Goal: Task Accomplishment & Management: Manage account settings

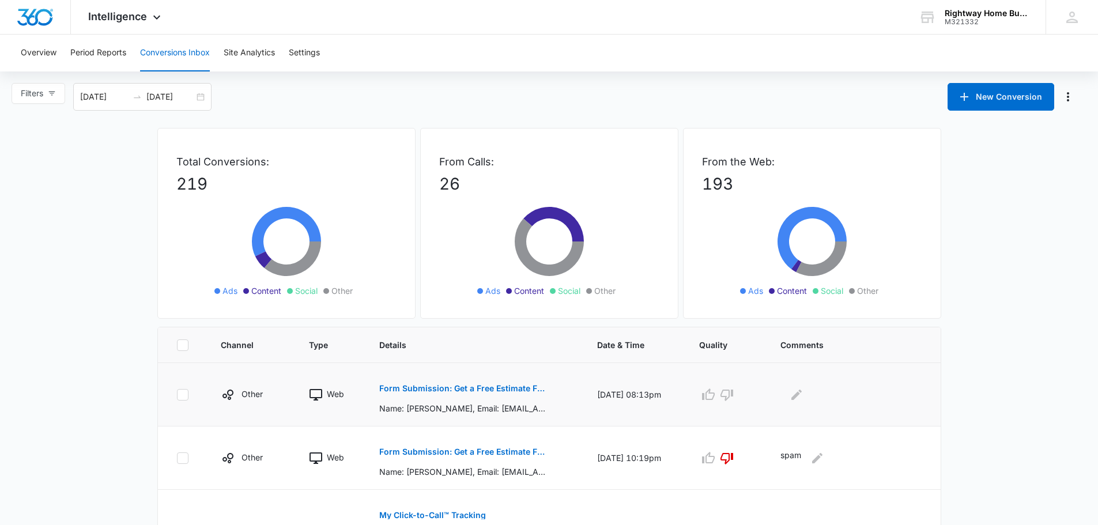
click at [518, 391] on p "Form Submission: Get a Free Estimate Form - NEW August 2025" at bounding box center [463, 388] width 168 height 8
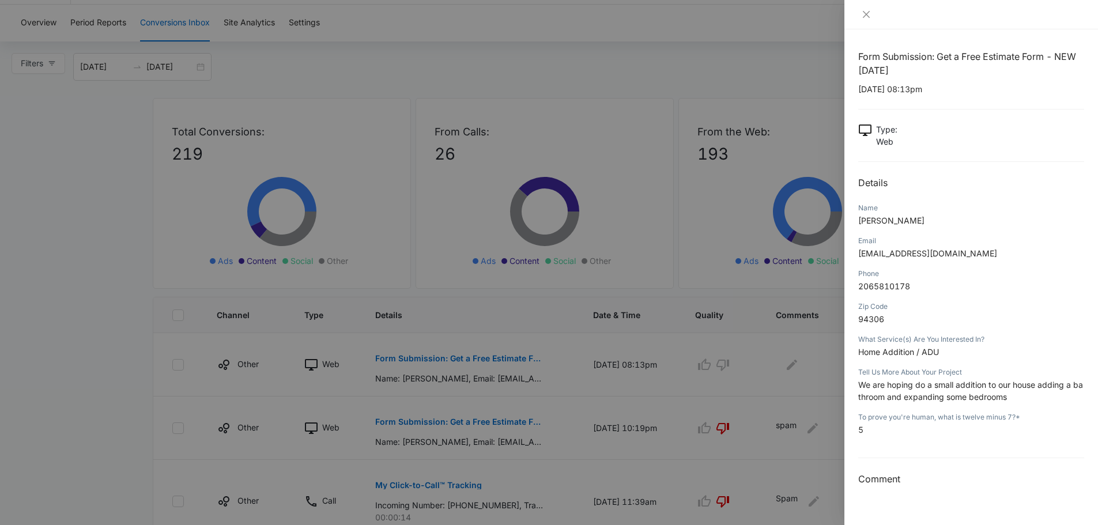
scroll to position [58, 0]
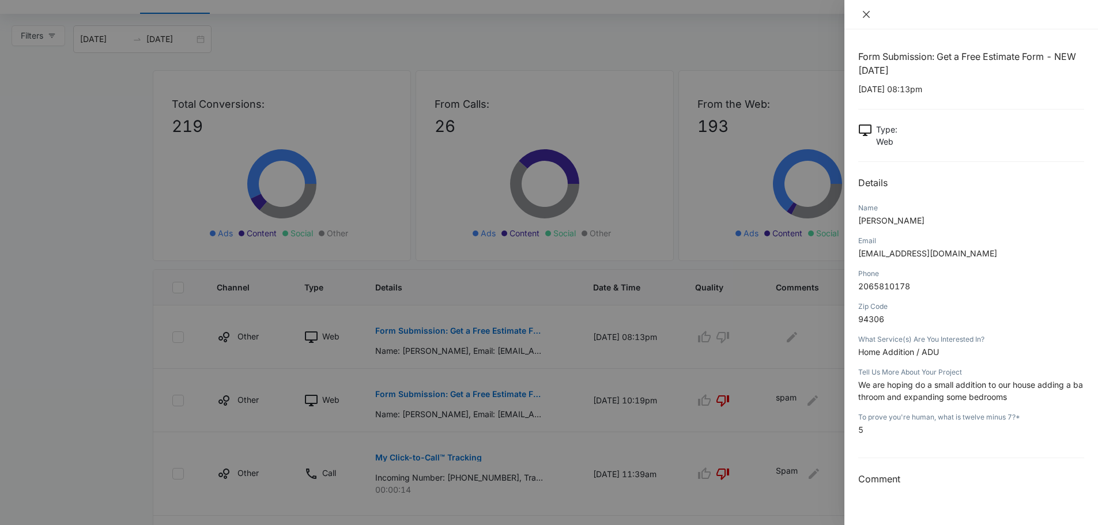
click at [866, 17] on icon "close" at bounding box center [866, 14] width 9 height 9
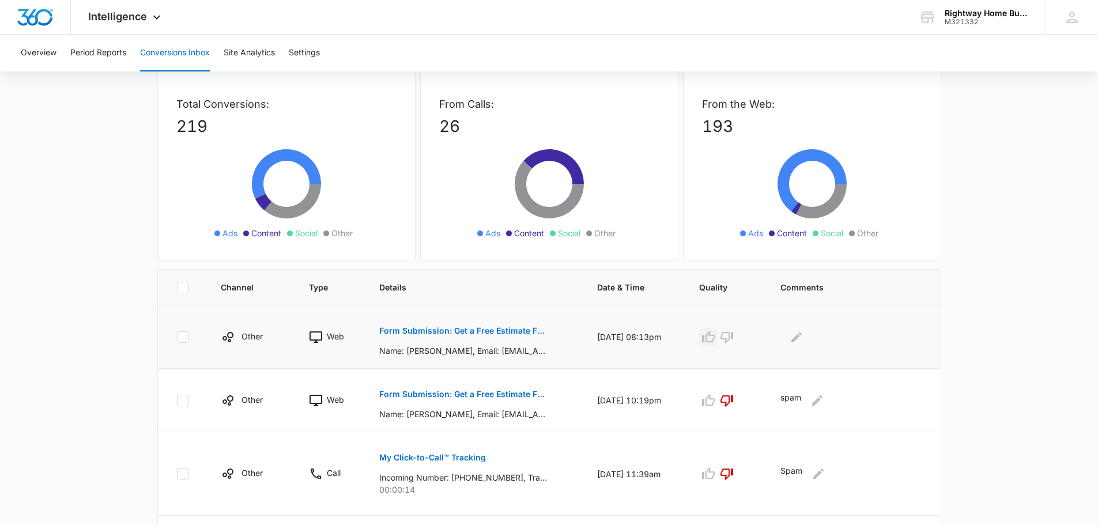
click at [712, 338] on icon "button" at bounding box center [708, 337] width 14 height 14
click at [495, 334] on p "Form Submission: Get a Free Estimate Form - NEW August 2025" at bounding box center [463, 331] width 168 height 8
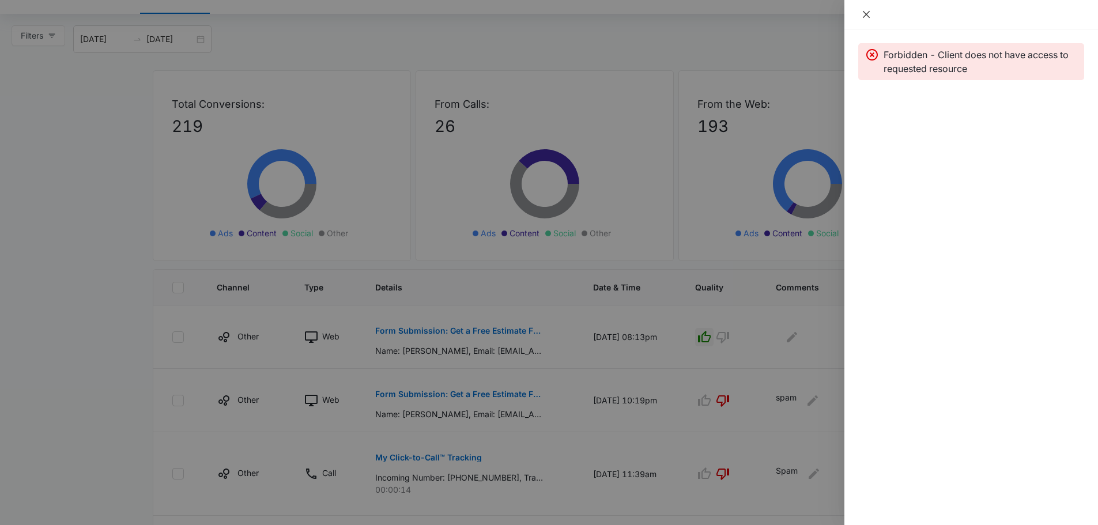
click at [862, 14] on icon "close" at bounding box center [866, 14] width 9 height 9
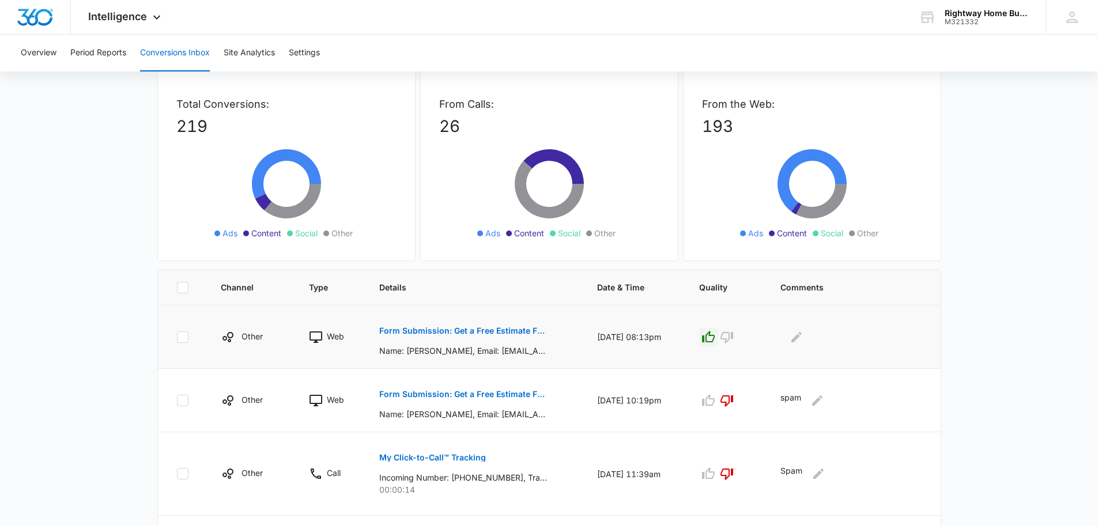
click at [518, 344] on button "Form Submission: Get a Free Estimate Form - NEW August 2025" at bounding box center [463, 331] width 168 height 28
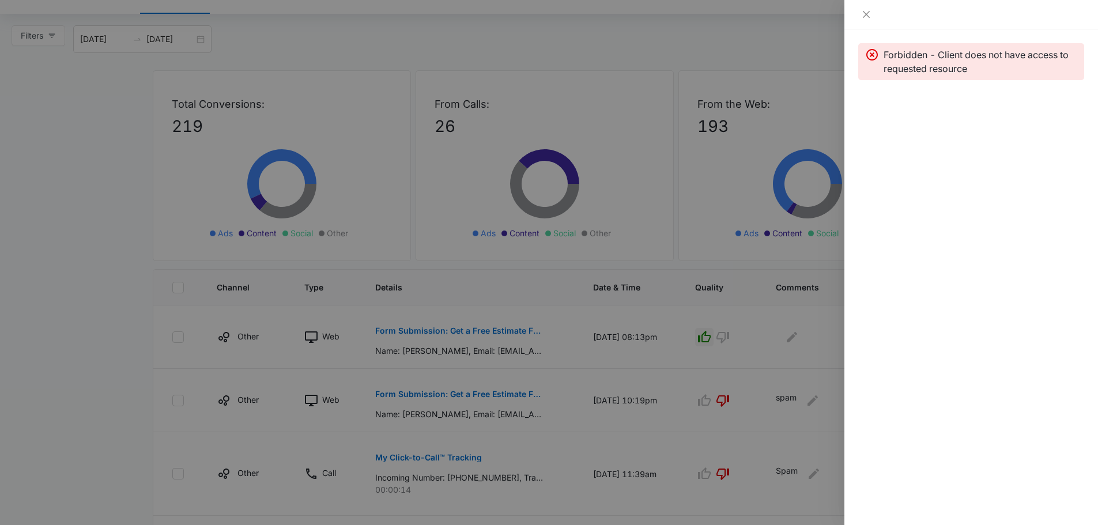
click at [871, 52] on icon at bounding box center [872, 55] width 14 height 14
click at [865, 12] on icon "close" at bounding box center [866, 14] width 9 height 9
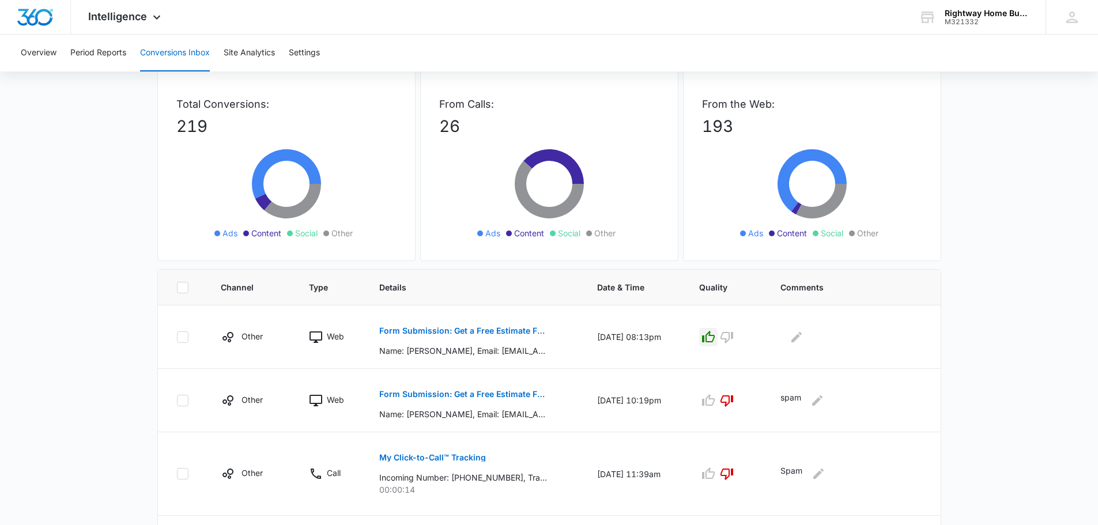
click at [714, 336] on icon "button" at bounding box center [708, 337] width 14 height 14
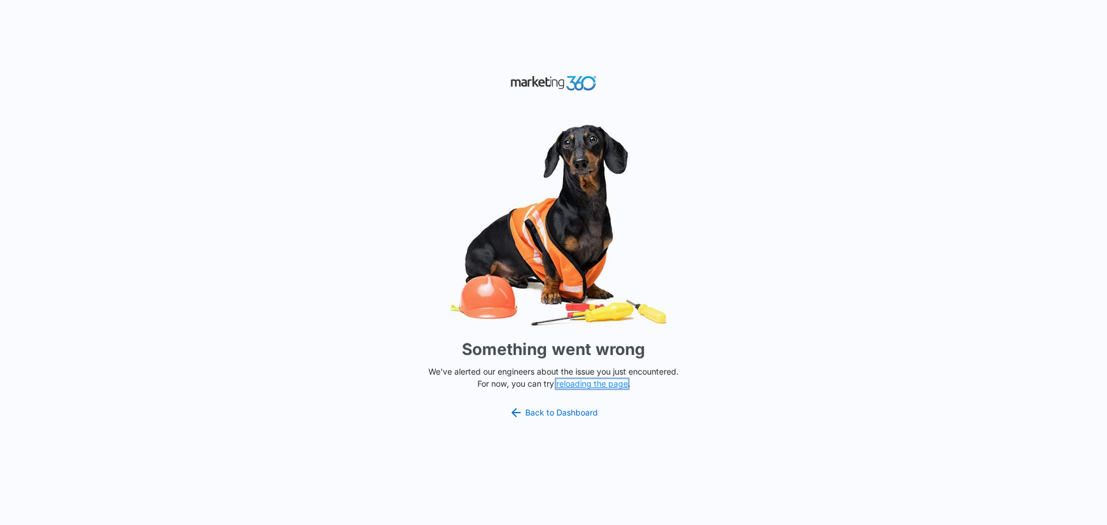
click at [612, 384] on button "reloading the page" at bounding box center [591, 383] width 71 height 9
click at [573, 414] on link "Back to Dashboard" at bounding box center [553, 413] width 89 height 14
click at [560, 410] on link "Back to Dashboard" at bounding box center [553, 413] width 89 height 14
click at [585, 386] on button "reloading the page" at bounding box center [591, 383] width 71 height 9
click at [578, 410] on link "Back to Dashboard" at bounding box center [553, 413] width 89 height 14
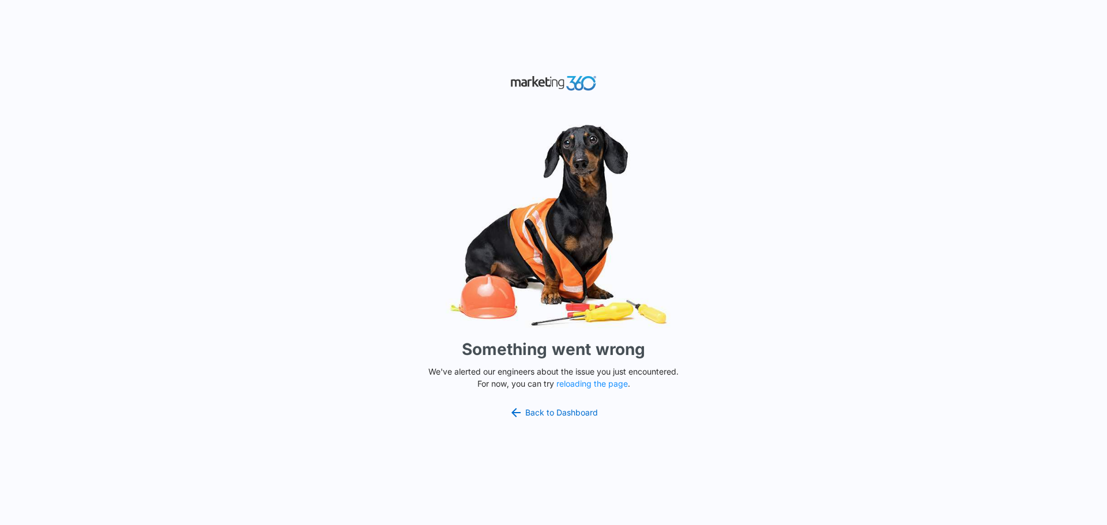
click at [589, 89] on img at bounding box center [553, 83] width 86 height 20
click at [580, 412] on link "Back to Dashboard" at bounding box center [553, 413] width 89 height 14
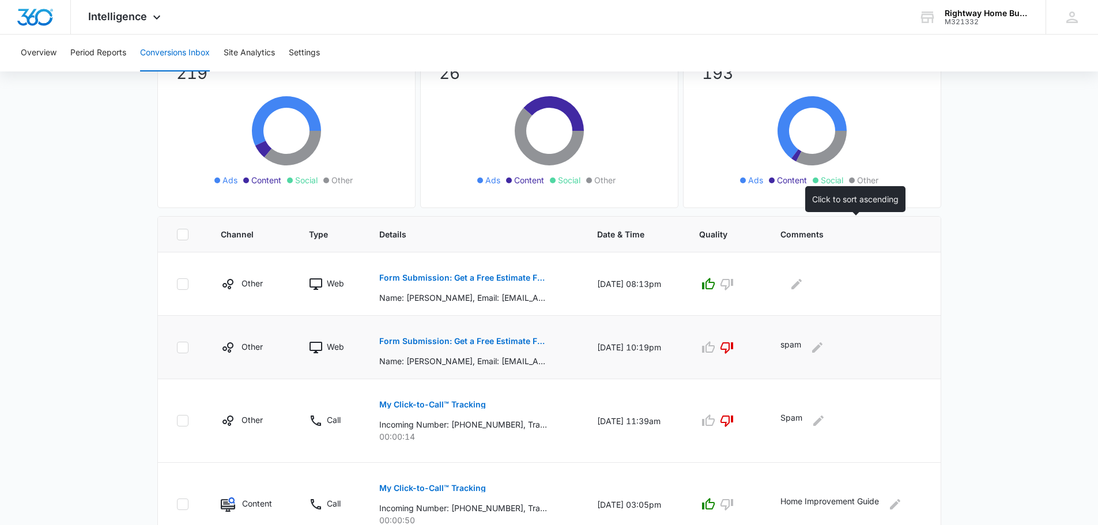
scroll to position [115, 0]
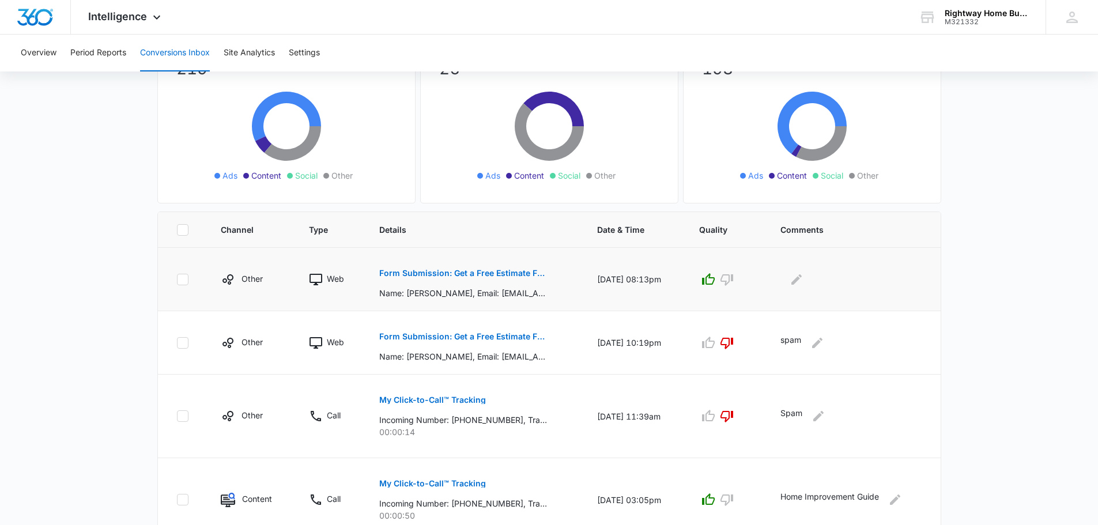
click at [499, 275] on p "Form Submission: Get a Free Estimate Form - NEW [DATE]" at bounding box center [463, 273] width 168 height 8
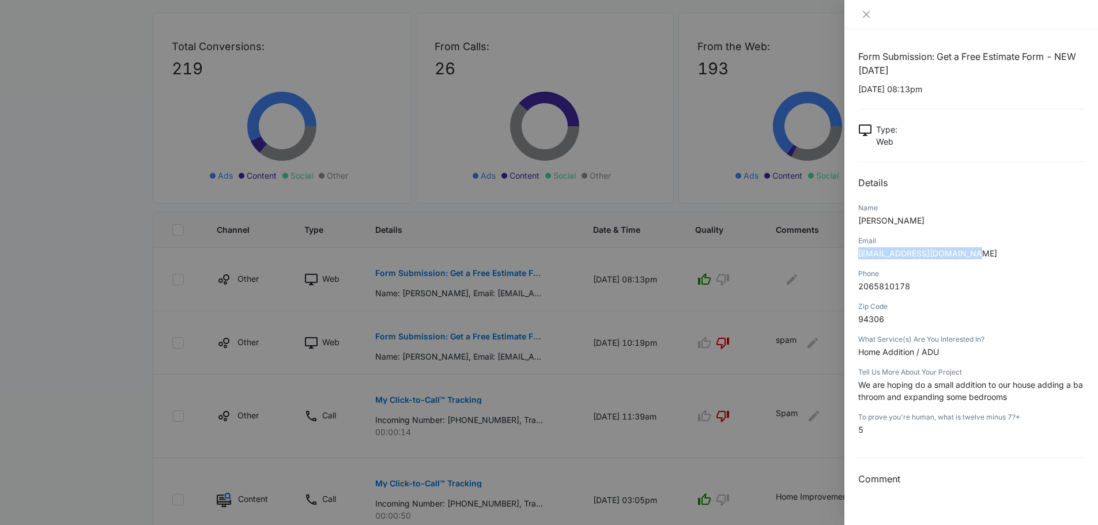
drag, startPoint x: 858, startPoint y: 252, endPoint x: 972, endPoint y: 255, distance: 114.7
click at [972, 255] on div "Form Submission: Get a Free Estimate Form - NEW [DATE] [DATE] 08:13pm Type : We…" at bounding box center [971, 277] width 254 height 496
copy span "[EMAIL_ADDRESS][DOMAIN_NAME]"
click at [868, 13] on icon "close" at bounding box center [866, 14] width 7 height 7
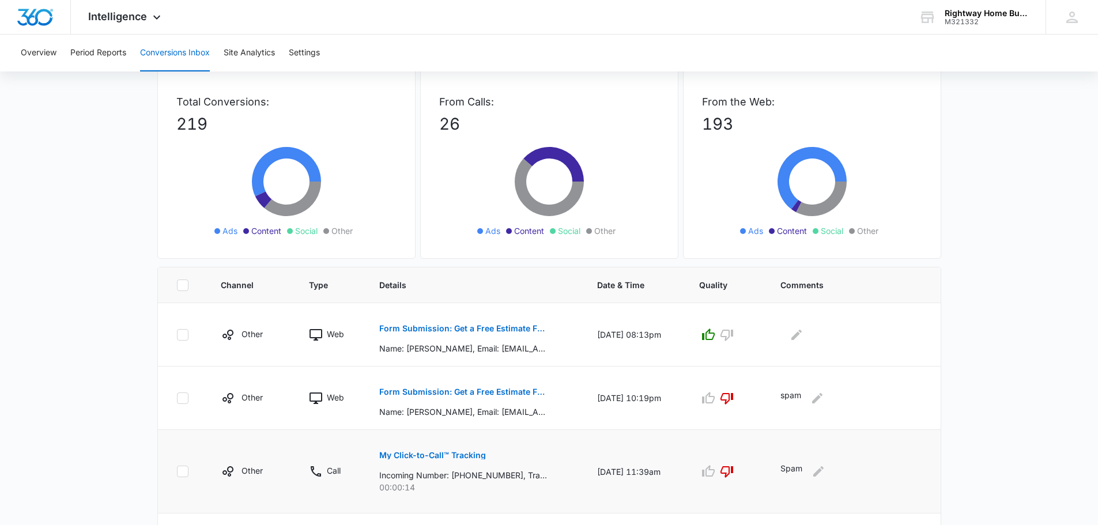
scroll to position [58, 0]
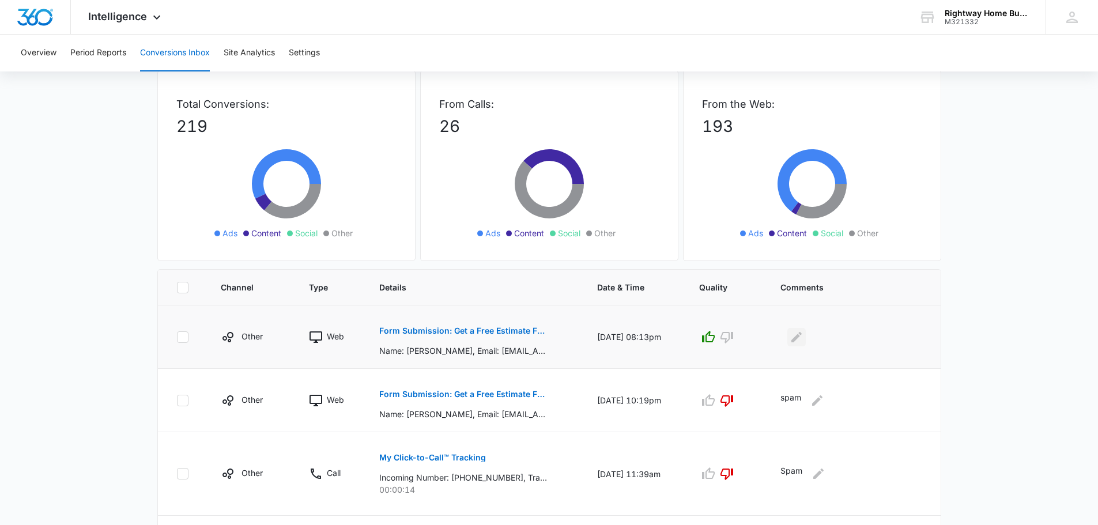
click at [799, 331] on icon "Edit Comments" at bounding box center [797, 337] width 14 height 14
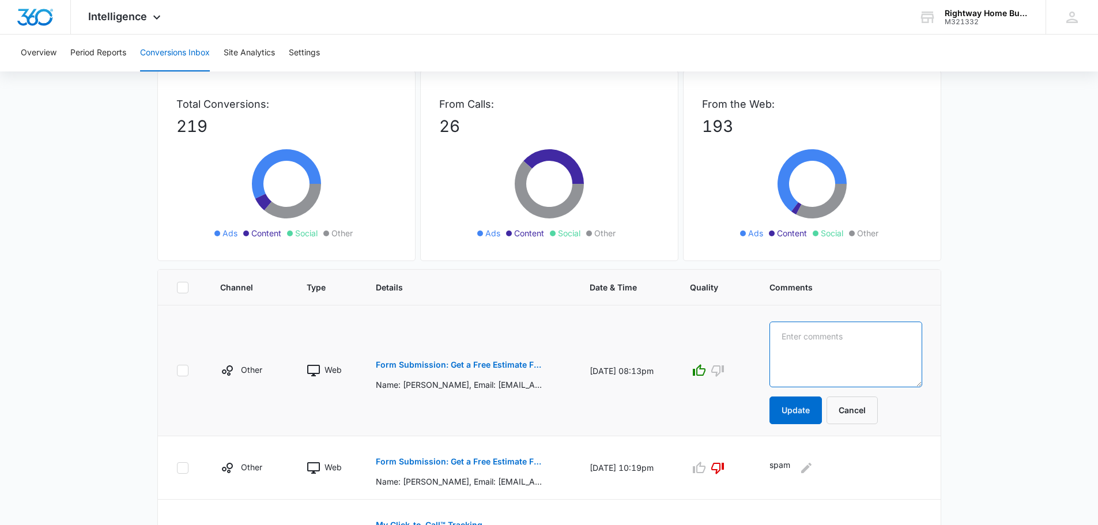
click at [810, 342] on textarea at bounding box center [845, 355] width 153 height 66
type textarea "booked appointment"
click at [798, 416] on button "Update" at bounding box center [795, 411] width 52 height 28
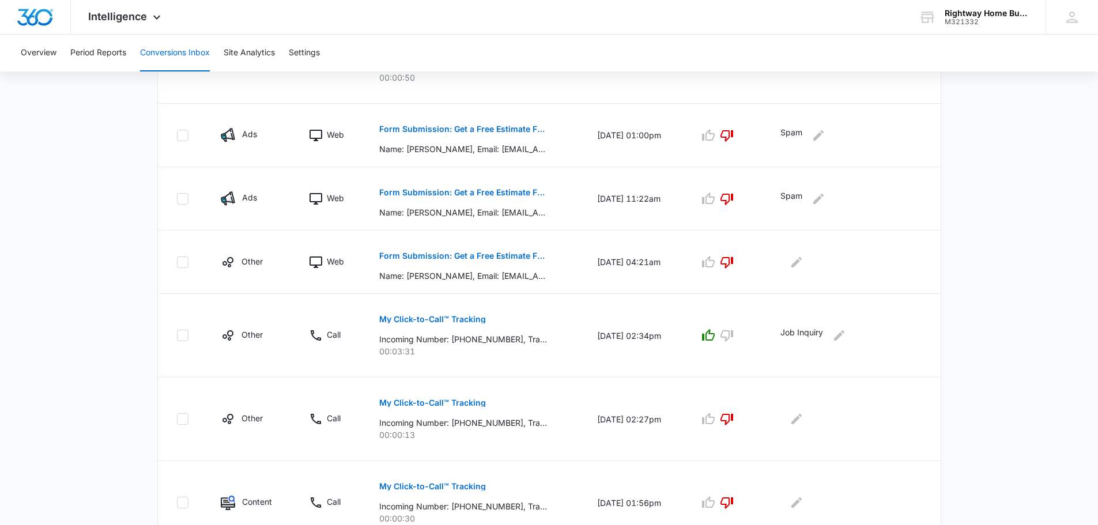
scroll to position [609, 0]
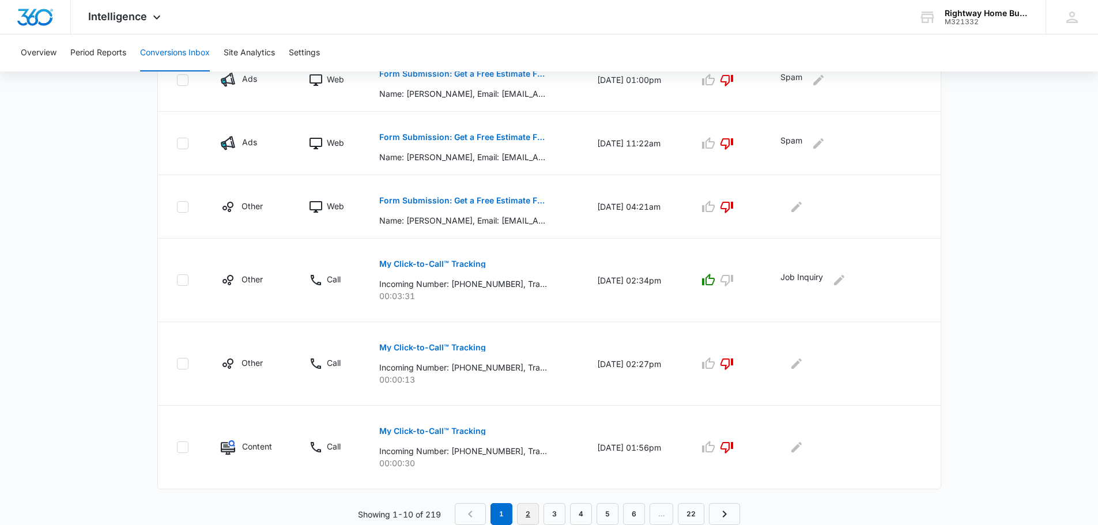
click at [529, 515] on link "2" at bounding box center [528, 514] width 22 height 22
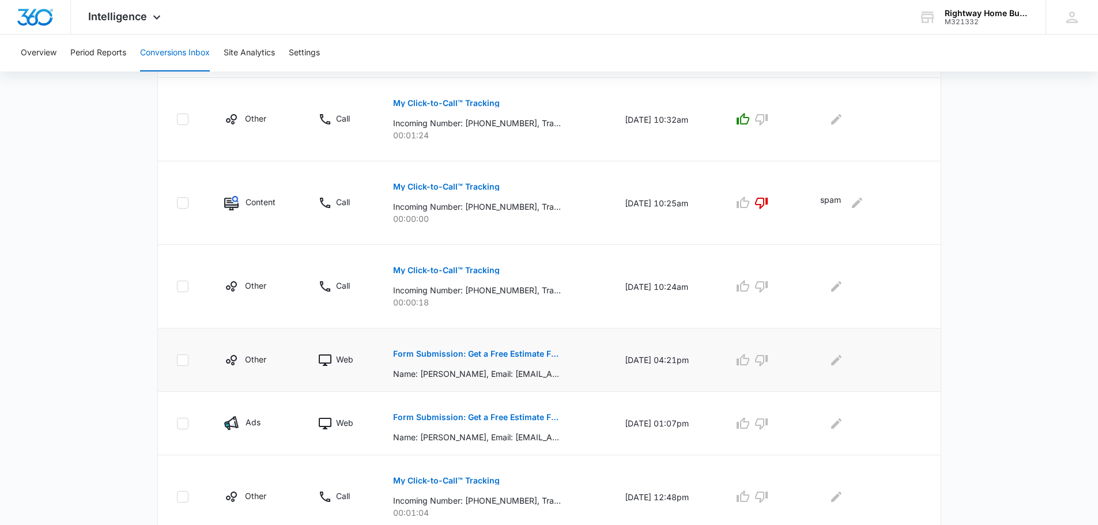
scroll to position [649, 0]
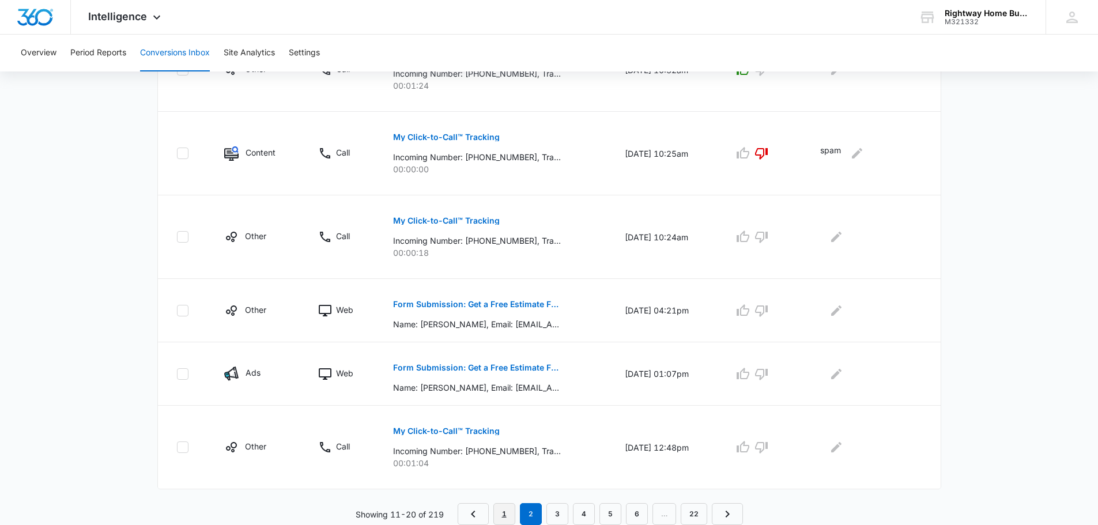
click at [495, 510] on link "1" at bounding box center [504, 514] width 22 height 22
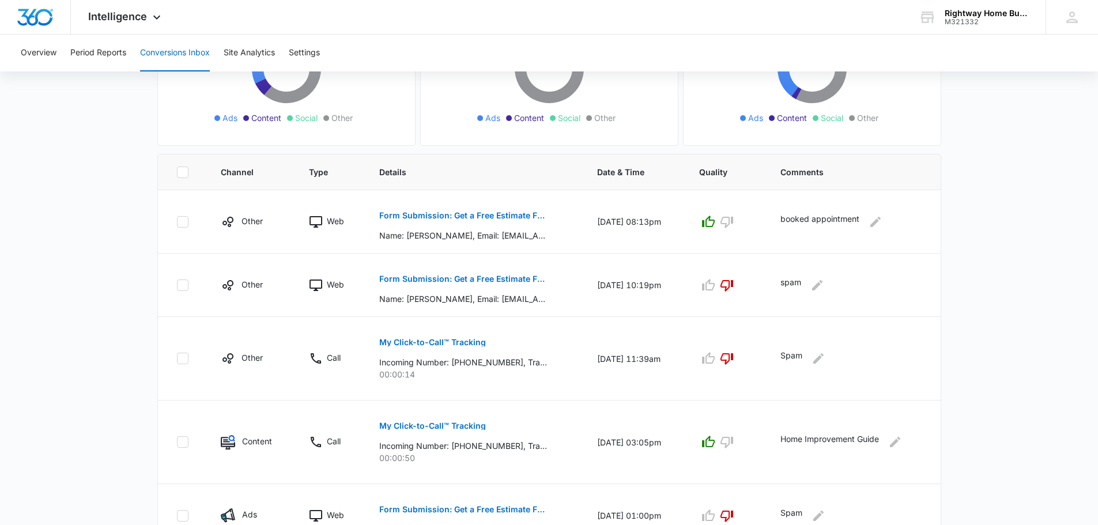
scroll to position [0, 0]
